Goal: Task Accomplishment & Management: Manage account settings

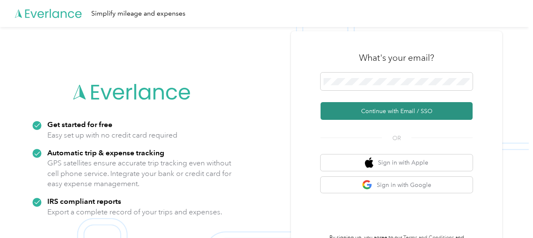
click at [370, 112] on button "Continue with Email / SSO" at bounding box center [396, 111] width 152 height 18
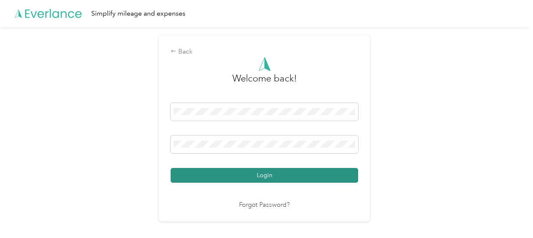
click at [251, 174] on button "Login" at bounding box center [264, 175] width 187 height 15
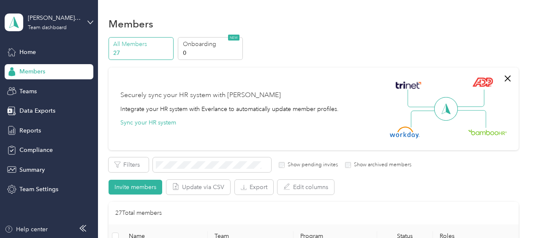
click at [32, 75] on span "Members" at bounding box center [32, 71] width 26 height 9
click at [60, 30] on div "Team dashboard" at bounding box center [47, 27] width 39 height 5
click at [46, 88] on div "Personal dashboard" at bounding box center [38, 86] width 53 height 9
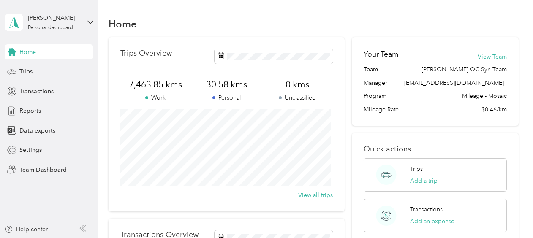
click at [17, 62] on div "Home Trips Transactions Reports Data exports Settings Team Dashboard" at bounding box center [49, 110] width 89 height 133
click at [24, 71] on span "Trips" at bounding box center [25, 71] width 13 height 9
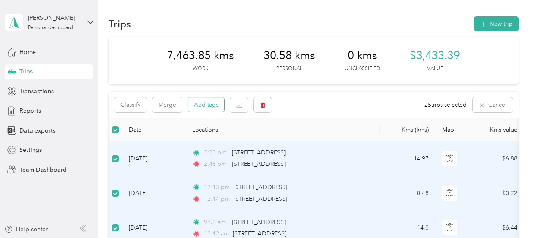
click at [209, 101] on button "Add tags" at bounding box center [206, 105] width 36 height 14
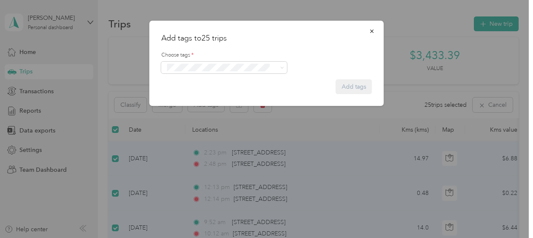
click at [210, 79] on span "Syndicated Retail Cost Capture" at bounding box center [209, 82] width 73 height 8
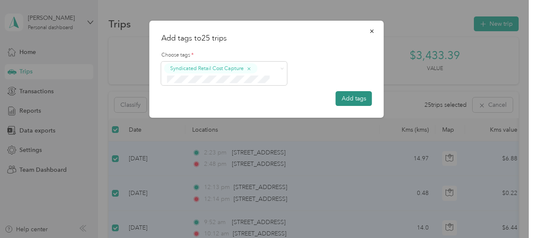
click at [365, 98] on button "Add tags" at bounding box center [354, 98] width 36 height 15
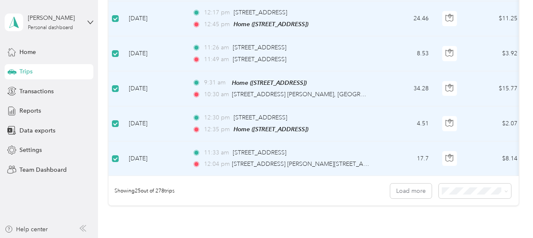
scroll to position [920, 0]
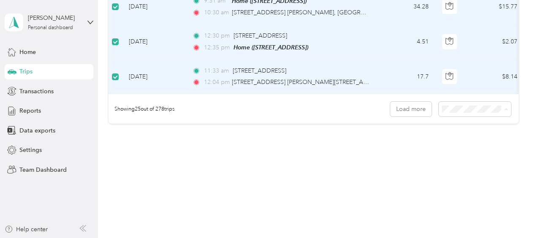
click at [465, 149] on span "100 per load" at bounding box center [459, 151] width 35 height 7
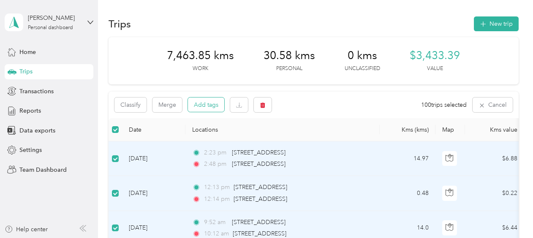
click at [205, 100] on button "Add tags" at bounding box center [206, 105] width 36 height 14
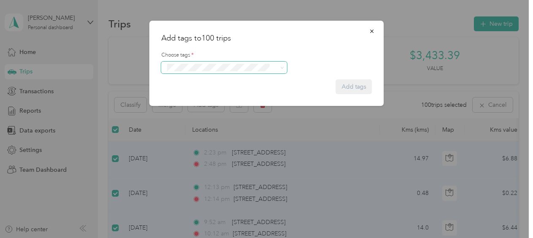
click at [202, 72] on span at bounding box center [218, 67] width 108 height 9
click at [198, 84] on ol "Syndicated Retail Cost Capture" at bounding box center [224, 82] width 126 height 16
click at [354, 87] on form "Choose tags * Add tags" at bounding box center [266, 69] width 211 height 50
click at [345, 91] on form "Choose tags * Add tags" at bounding box center [266, 69] width 211 height 50
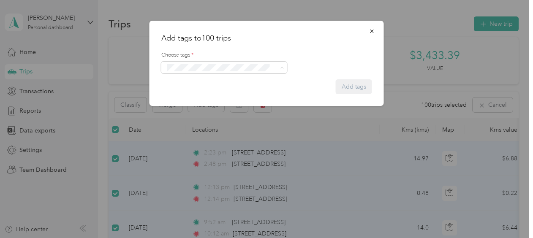
click at [239, 83] on span "Syndicated Retail Cost Capture" at bounding box center [209, 83] width 73 height 8
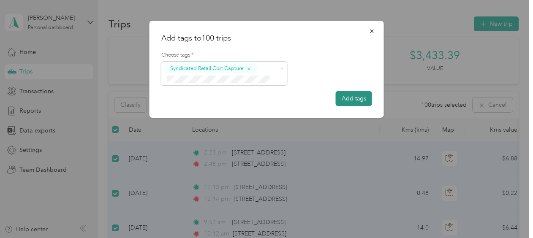
click at [351, 98] on button "Add tags" at bounding box center [354, 98] width 36 height 15
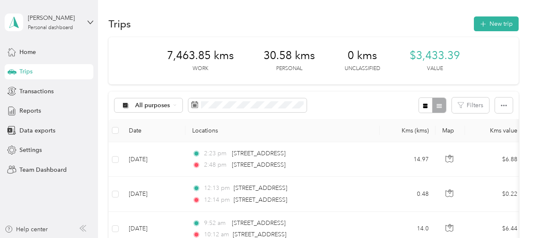
click at [350, 105] on div "All purposes Filters" at bounding box center [313, 105] width 410 height 27
click at [39, 77] on div "Trips" at bounding box center [49, 71] width 89 height 15
click at [24, 71] on span "Trips" at bounding box center [25, 71] width 13 height 9
click at [33, 112] on span "Reports" at bounding box center [30, 110] width 22 height 9
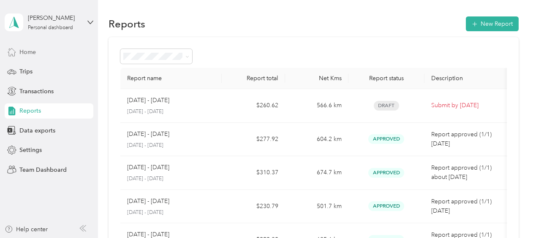
click at [26, 51] on span "Home" at bounding box center [27, 52] width 16 height 9
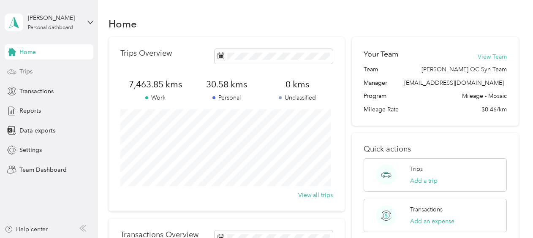
click at [34, 73] on div "Trips" at bounding box center [49, 71] width 89 height 15
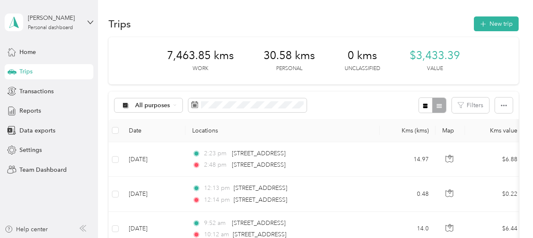
scroll to position [13, 0]
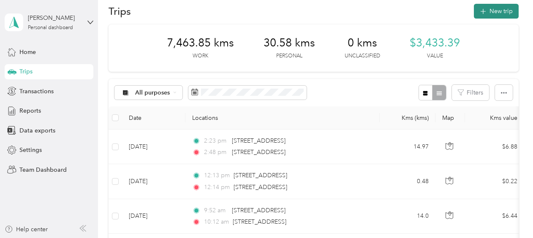
click at [509, 7] on button "New trip" at bounding box center [496, 11] width 45 height 15
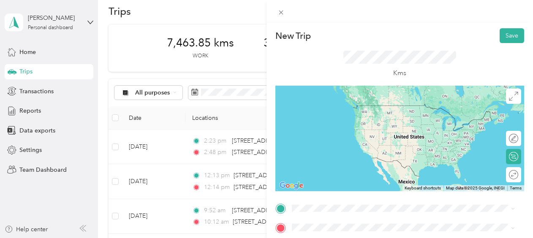
click at [365, 104] on span "1110 Desserte Ouest Chomedey (a-13) [GEOGRAPHIC_DATA], [GEOGRAPHIC_DATA] H7X 4C…" at bounding box center [410, 111] width 204 height 22
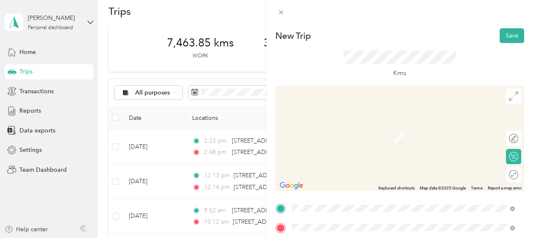
click at [361, 147] on span "[STREET_ADDRESS]" at bounding box center [335, 149] width 54 height 7
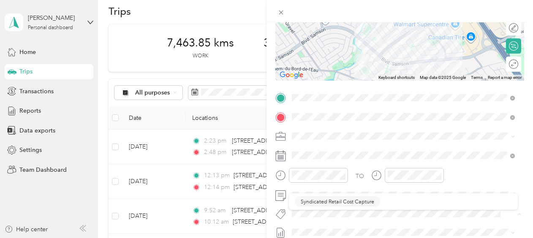
scroll to position [123, 0]
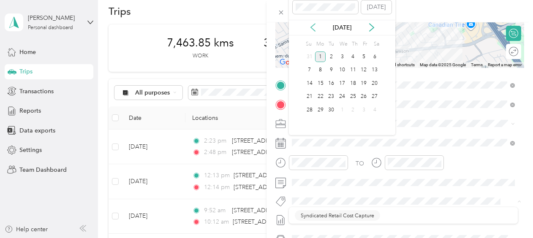
click at [313, 29] on icon at bounding box center [313, 27] width 8 height 8
click at [345, 108] on div "27" at bounding box center [341, 110] width 11 height 11
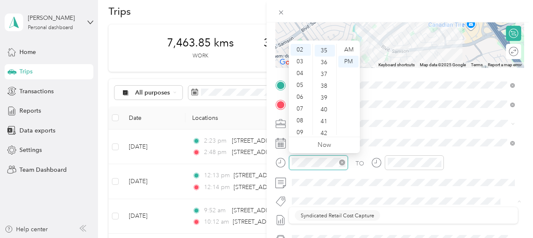
scroll to position [414, 0]
click at [299, 62] on div "03" at bounding box center [300, 62] width 20 height 12
click at [324, 51] on div "00" at bounding box center [325, 50] width 20 height 12
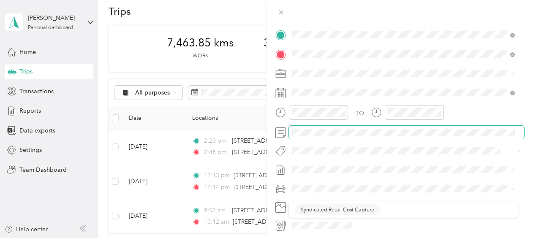
scroll to position [205, 0]
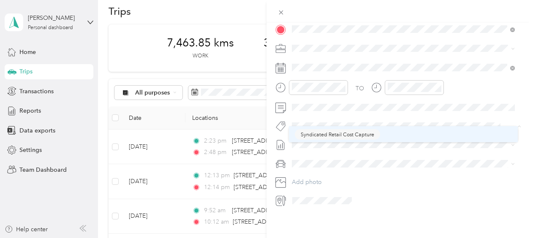
click at [324, 132] on span "Syndicated Retail Cost Capture" at bounding box center [337, 134] width 73 height 8
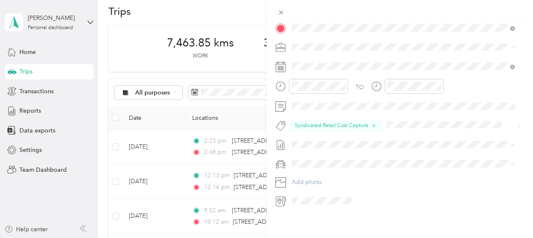
click at [320, 166] on span "[DATE] - [DATE]" at bounding box center [313, 166] width 42 height 9
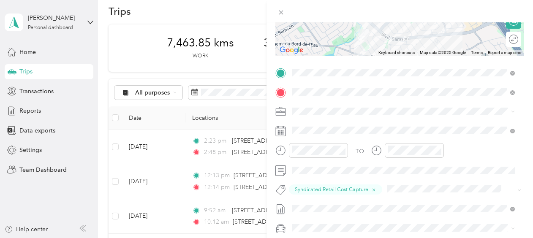
scroll to position [0, 0]
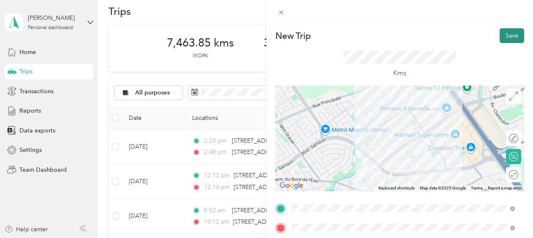
click at [508, 33] on button "Save" at bounding box center [511, 35] width 24 height 15
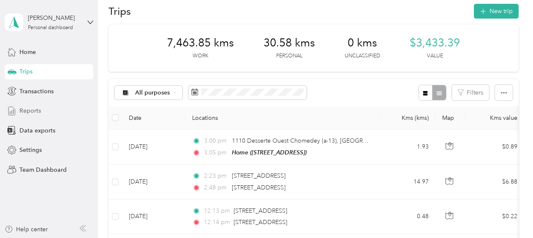
click at [31, 106] on div "Reports" at bounding box center [49, 110] width 89 height 15
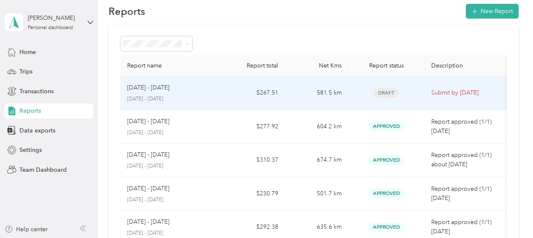
click at [187, 90] on div "[DATE] - [DATE]" at bounding box center [171, 87] width 88 height 9
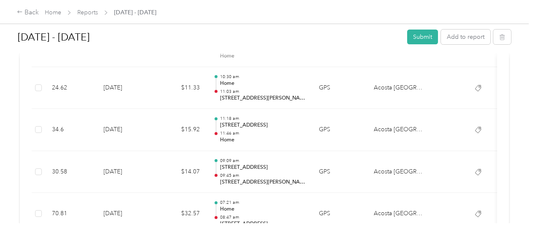
scroll to position [1621, 0]
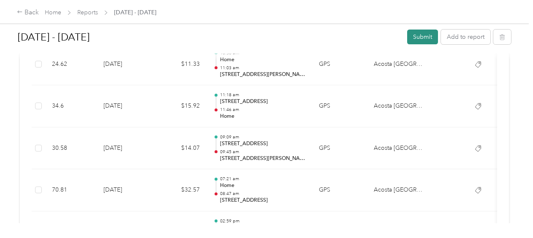
click at [417, 31] on button "Submit" at bounding box center [422, 37] width 31 height 15
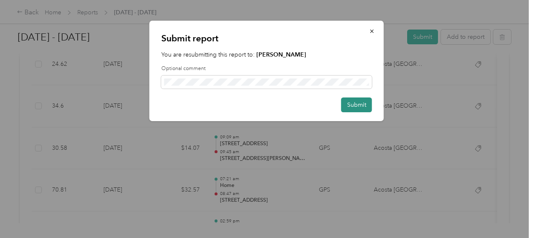
click at [354, 106] on button "Submit" at bounding box center [356, 105] width 31 height 15
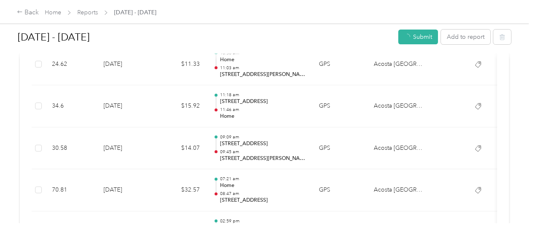
scroll to position [1600, 0]
